Goal: Manage account settings

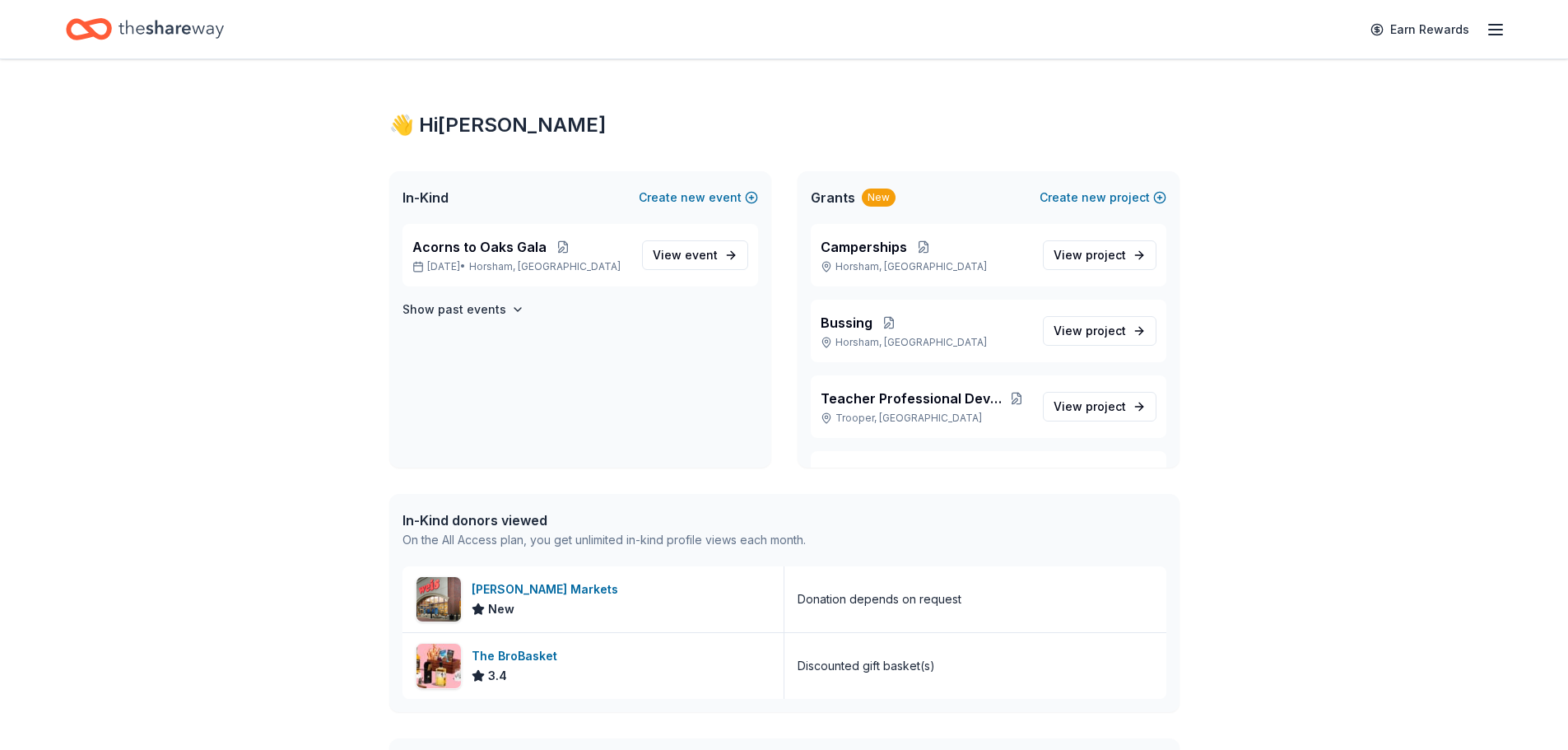
click at [1505, 18] on div "Earn Rewards" at bounding box center [784, 29] width 1568 height 59
click at [1489, 36] on icon "button" at bounding box center [1495, 29] width 19 height 19
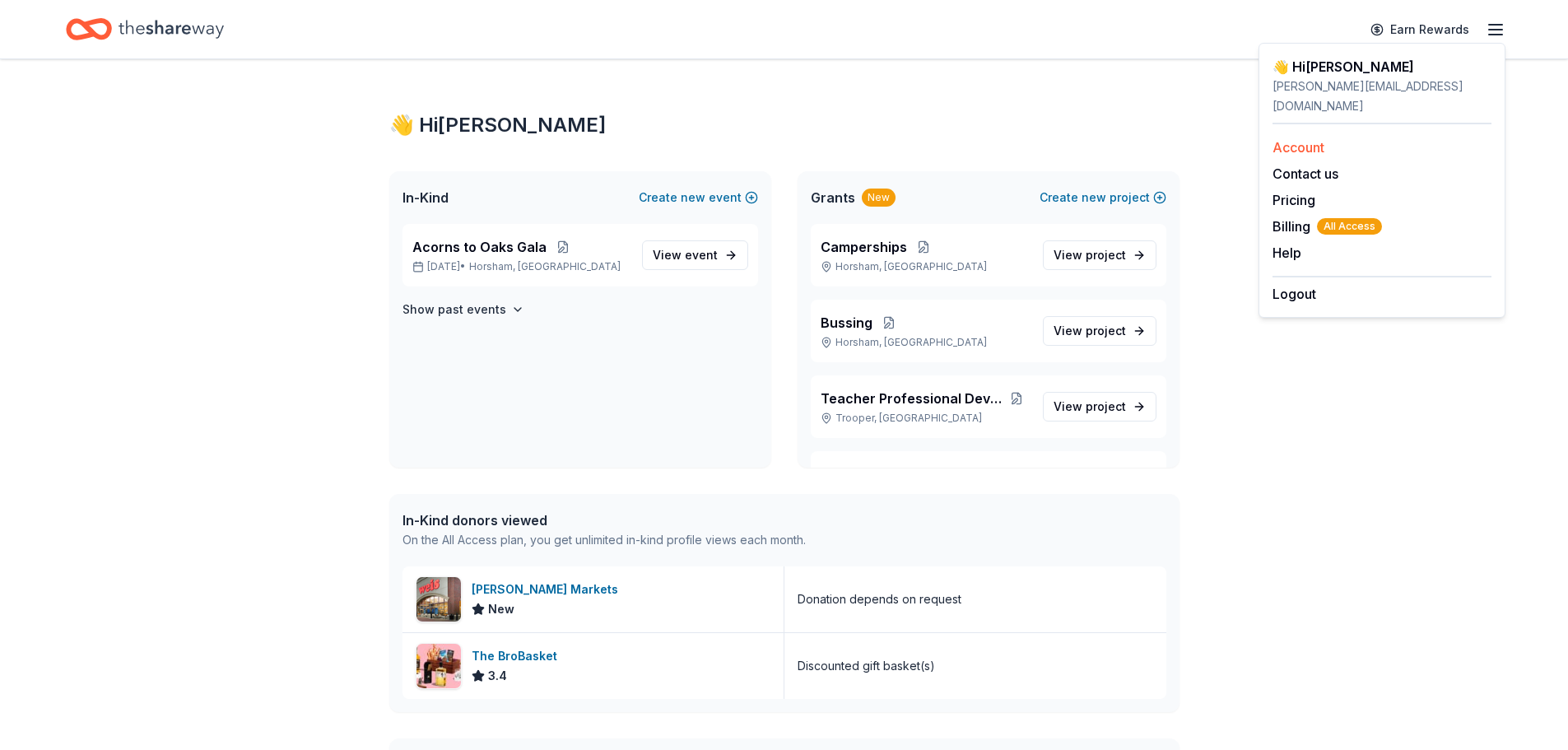
click at [1311, 139] on link "Account" at bounding box center [1299, 147] width 52 height 16
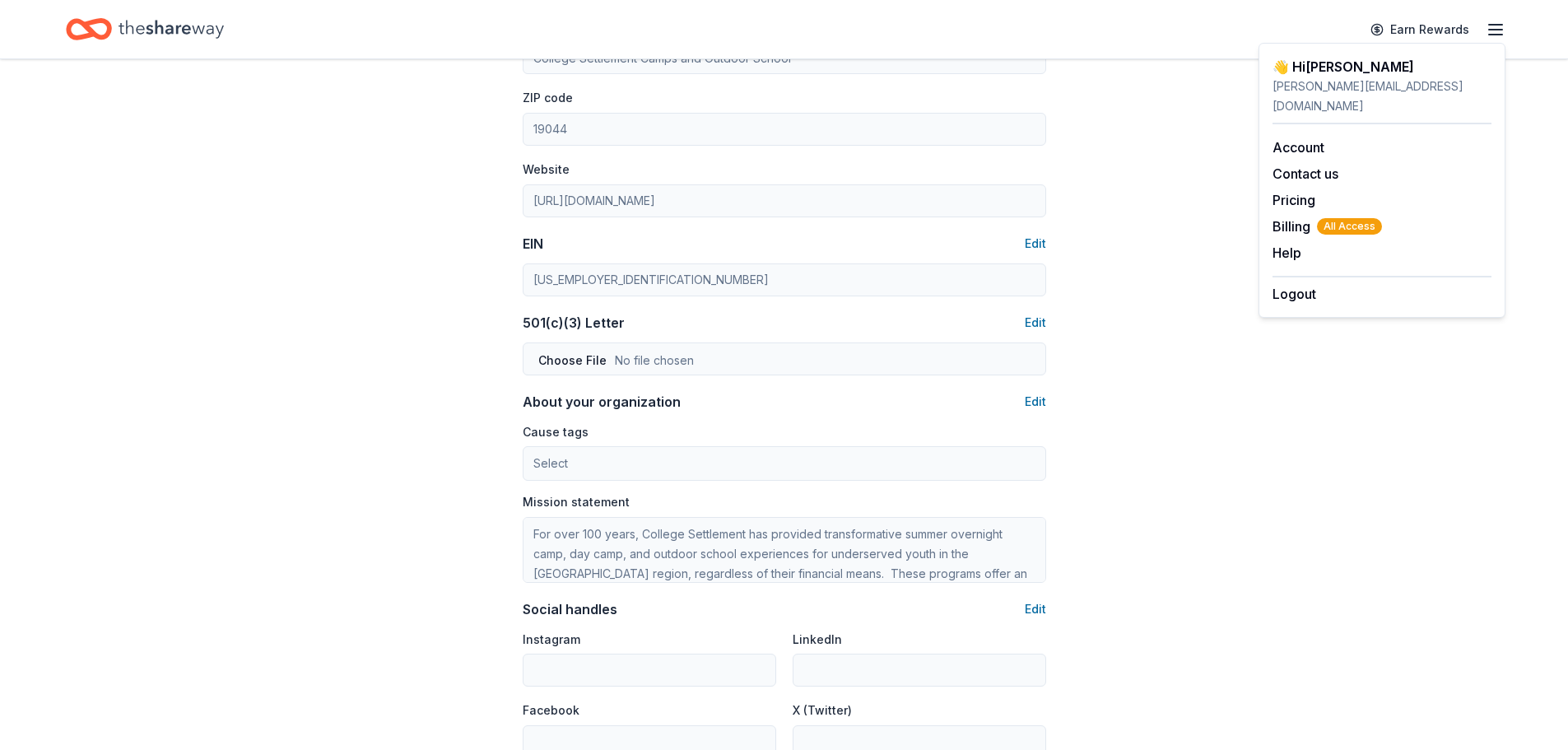
scroll to position [898, 0]
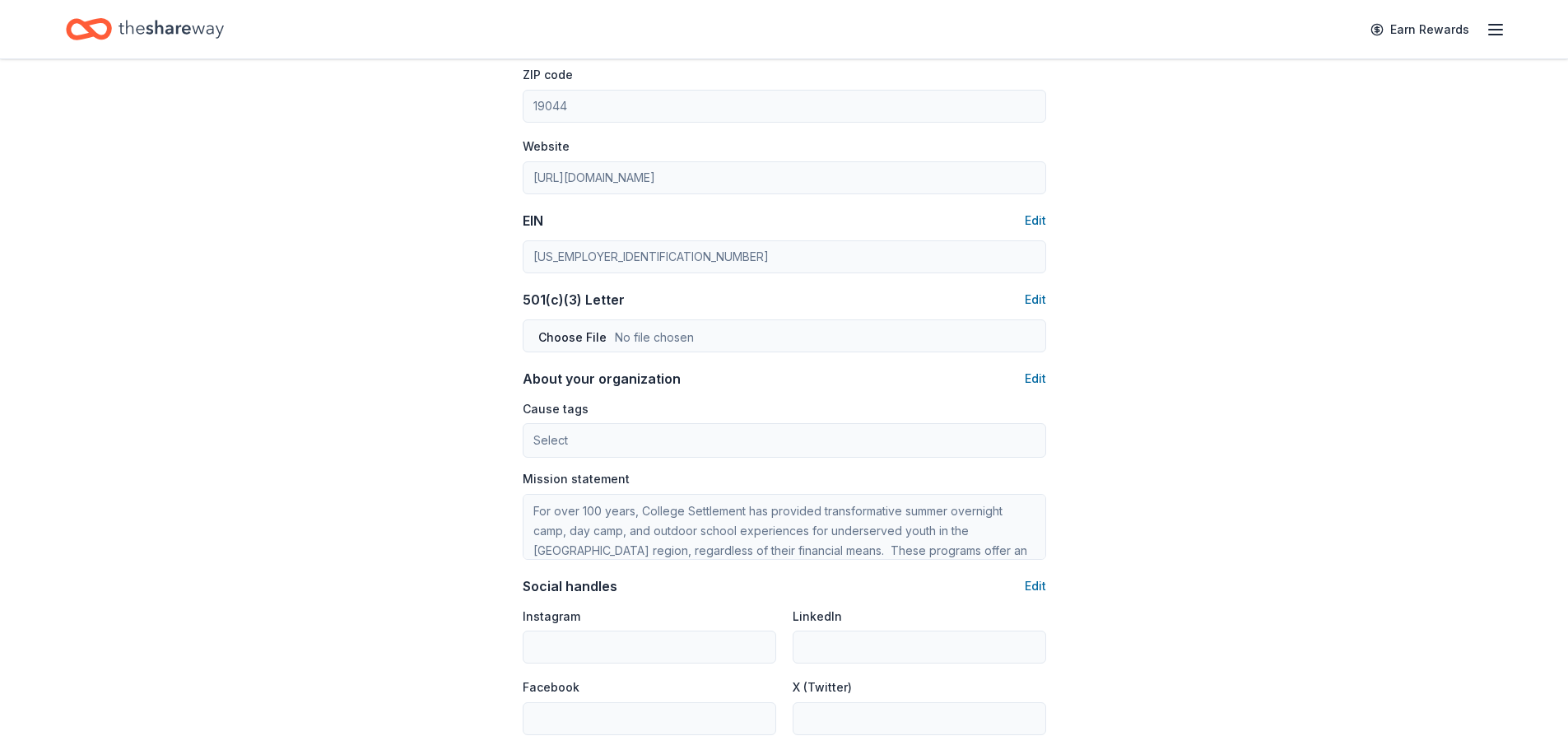
scroll to position [403, 0]
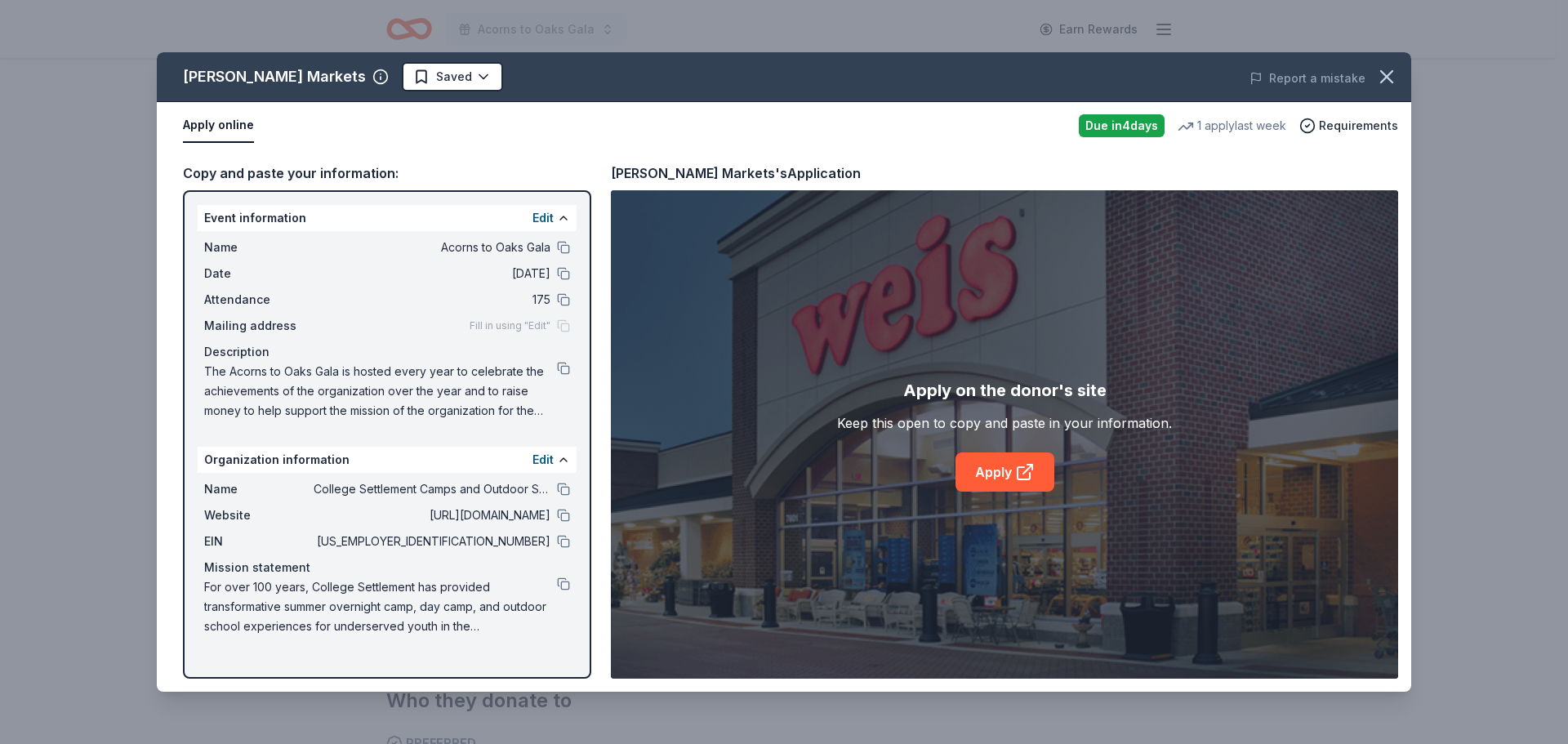
scroll to position [327, 0]
